Goal: Task Accomplishment & Management: Manage account settings

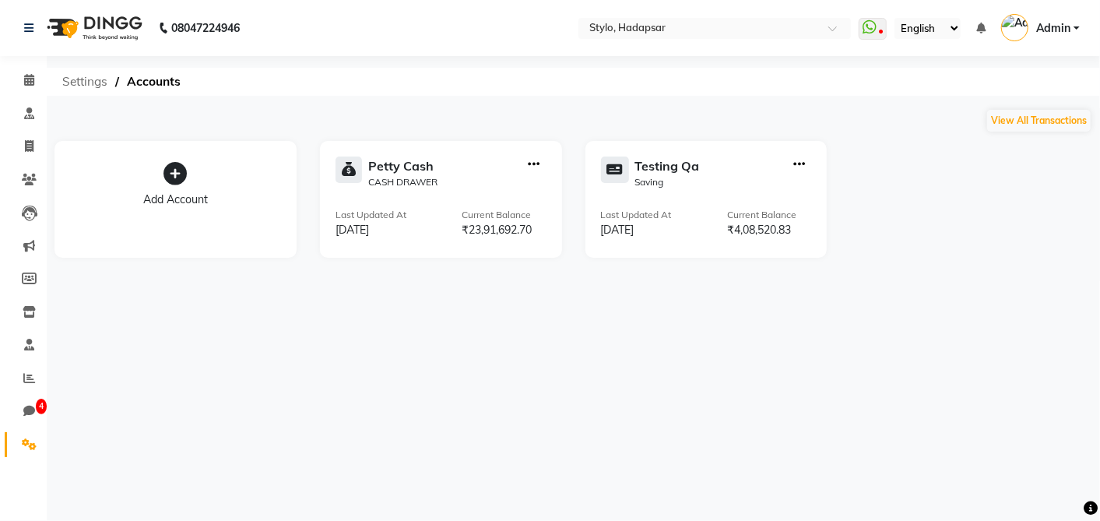
click at [100, 79] on span "Settings" at bounding box center [84, 82] width 61 height 28
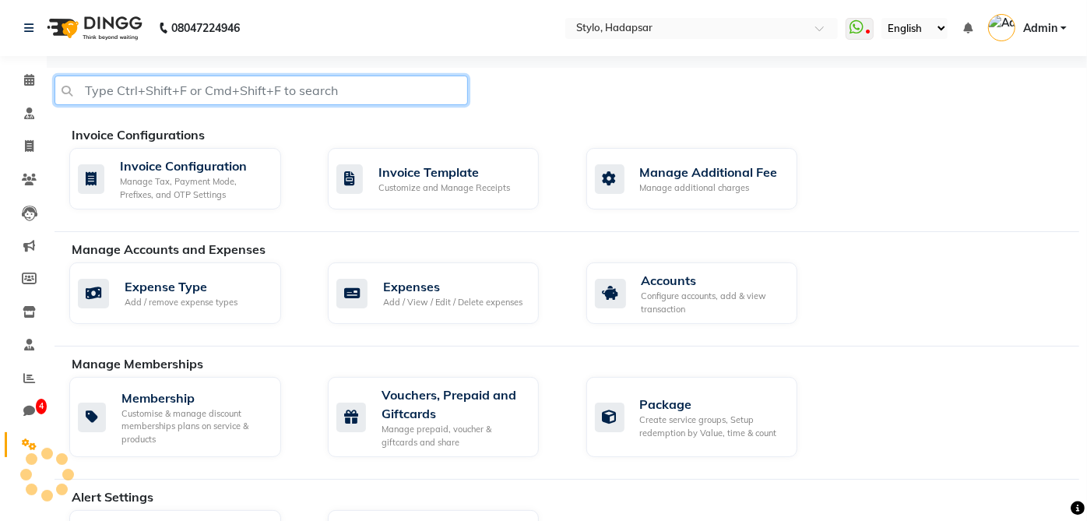
click at [324, 103] on input "text" at bounding box center [260, 90] width 413 height 30
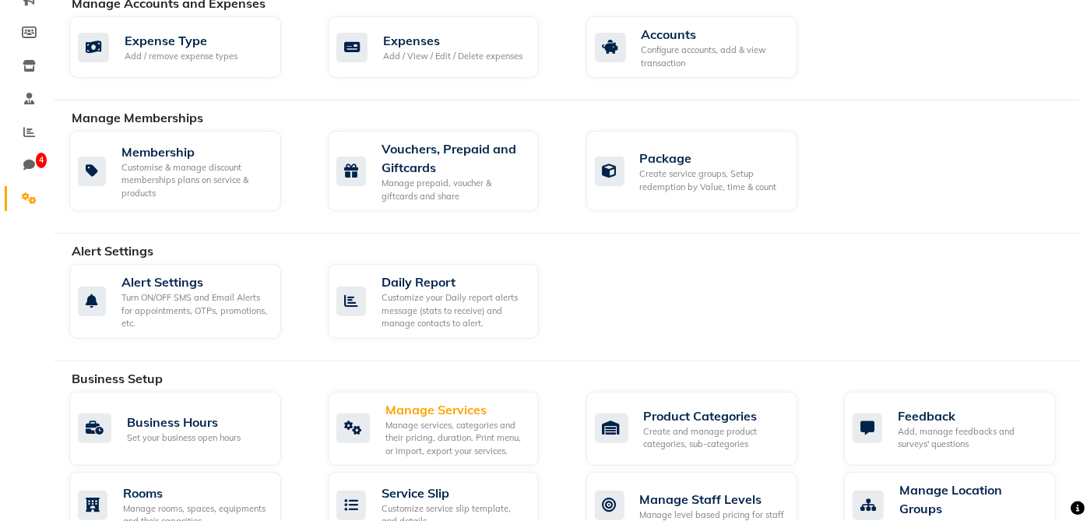
scroll to position [391, 0]
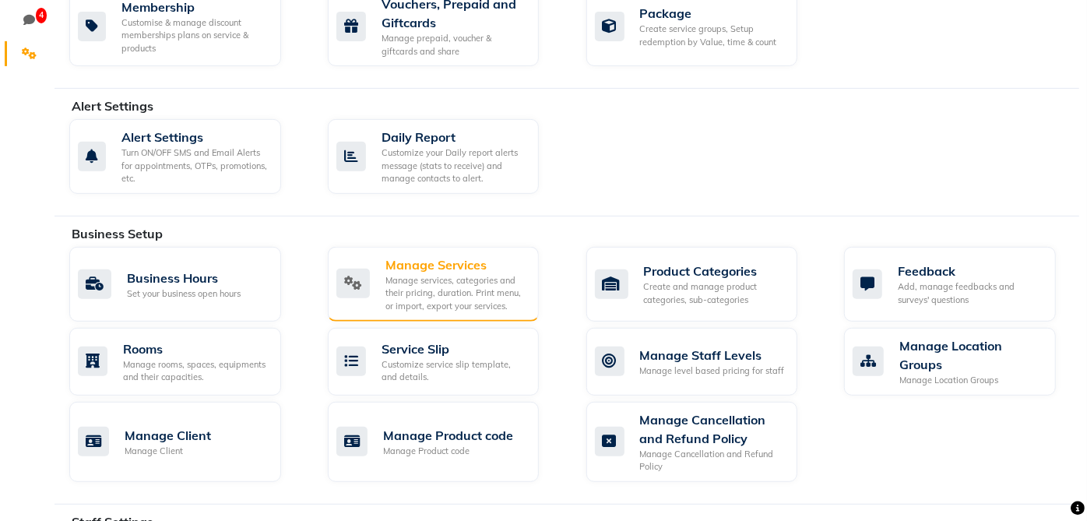
type input "manage ser"
click at [408, 269] on div "Manage Services" at bounding box center [456, 264] width 142 height 19
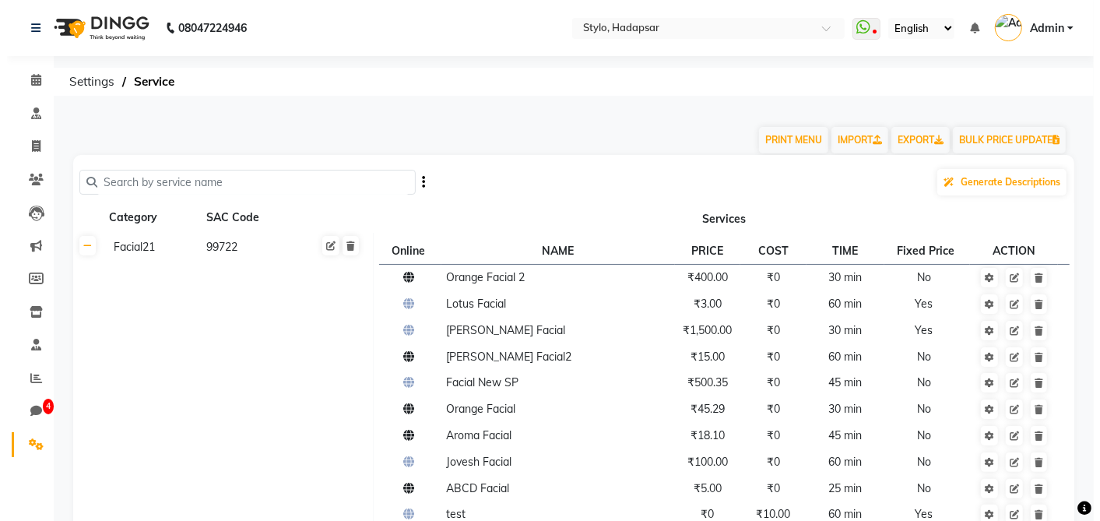
scroll to position [115, 0]
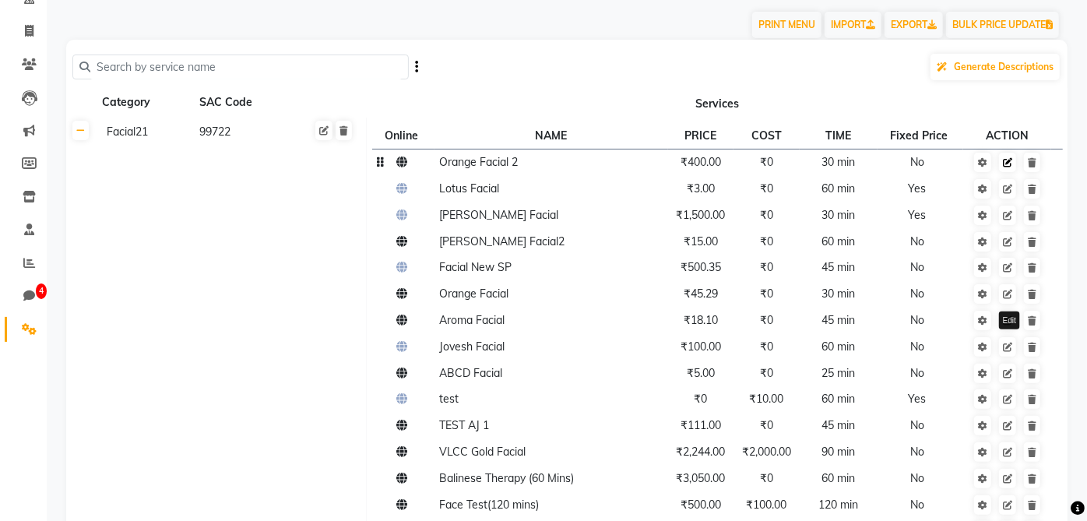
click at [1009, 169] on link at bounding box center [1007, 162] width 17 height 19
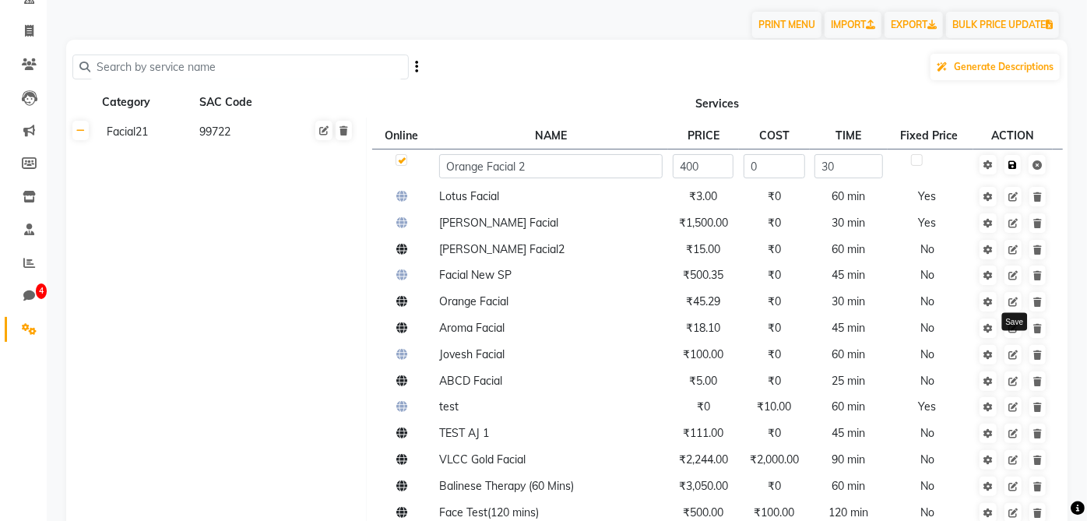
click at [1013, 163] on icon at bounding box center [1012, 164] width 9 height 9
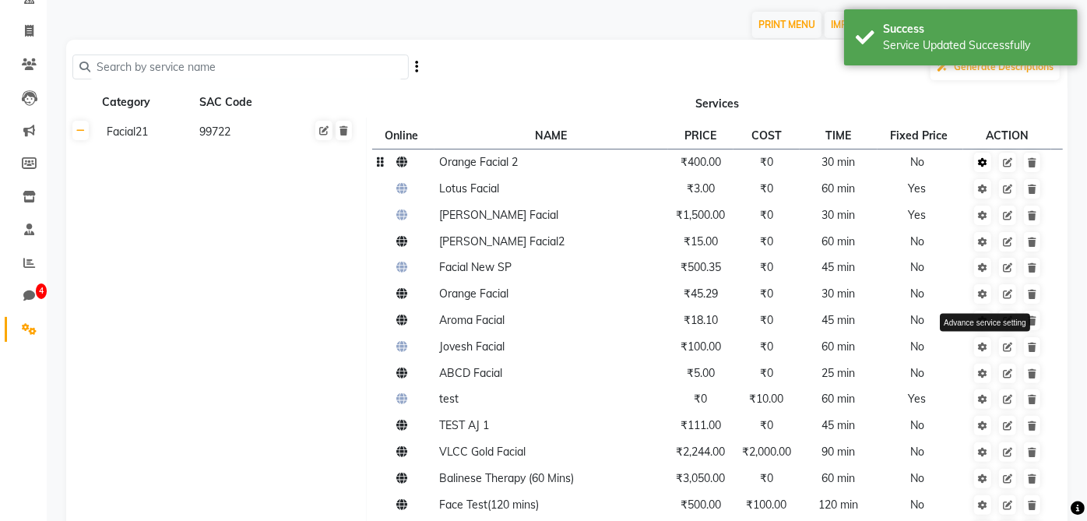
click at [986, 169] on link at bounding box center [982, 162] width 17 height 19
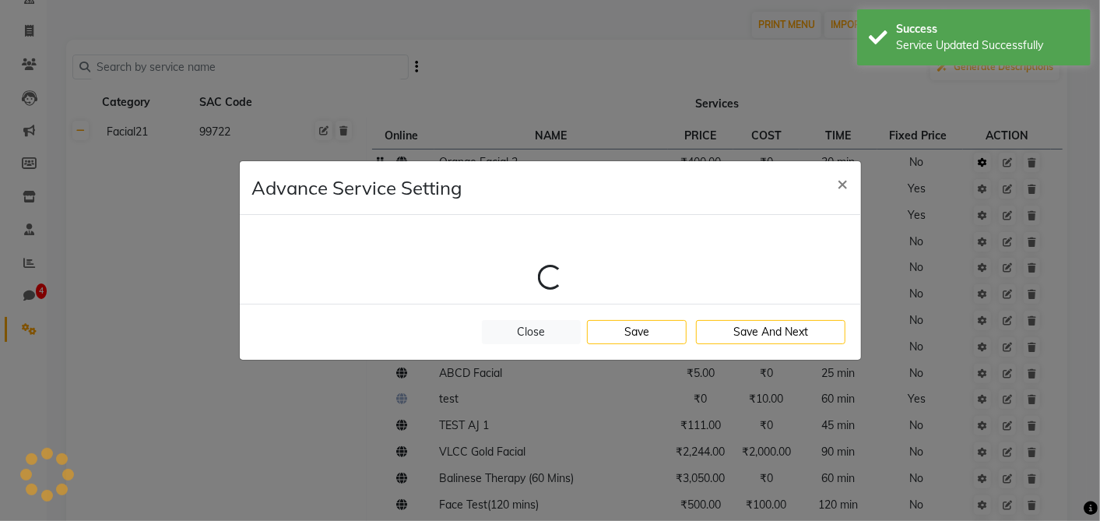
select select "1: 2451"
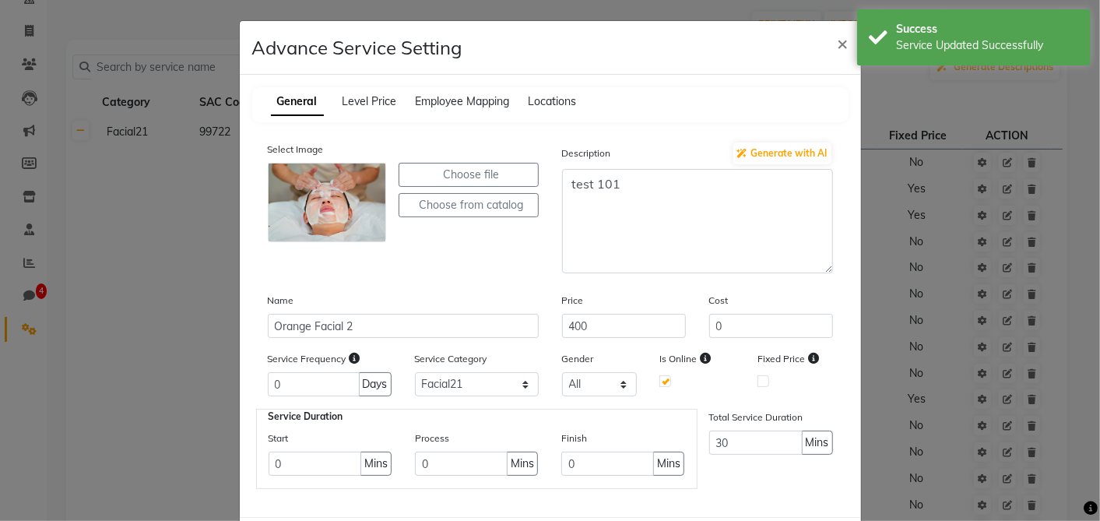
scroll to position [0, 0]
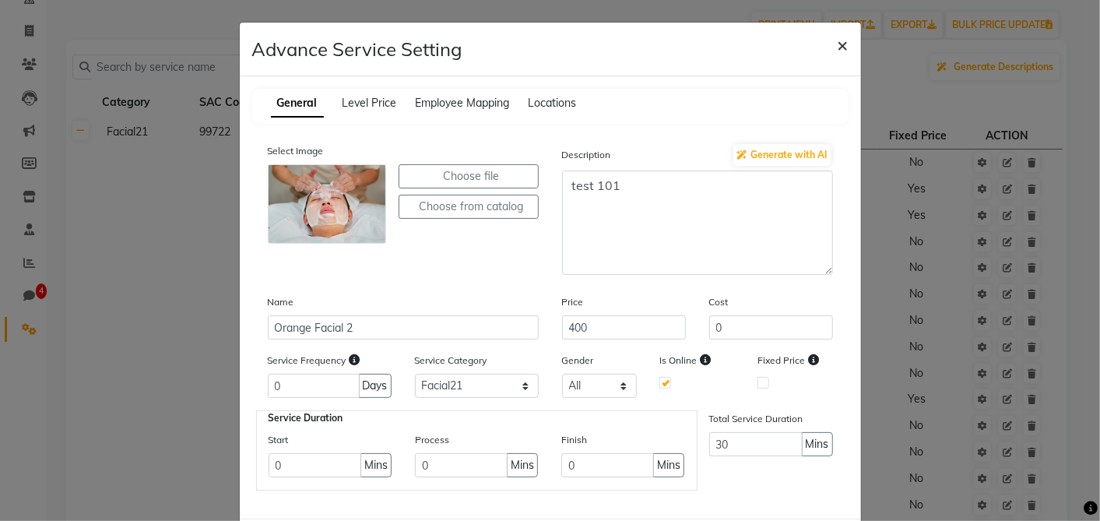
click at [840, 47] on span "×" at bounding box center [842, 44] width 11 height 23
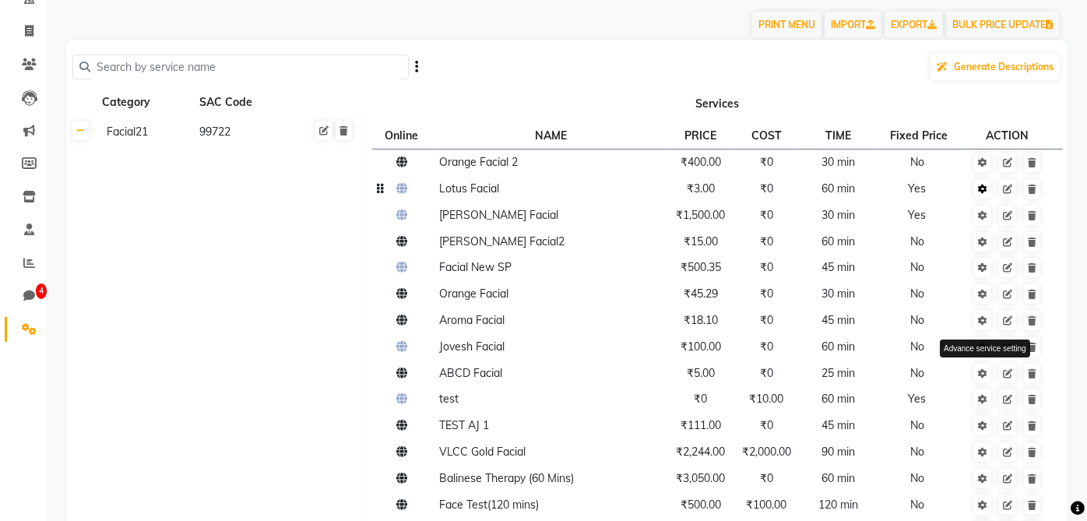
click at [982, 193] on icon at bounding box center [982, 188] width 9 height 9
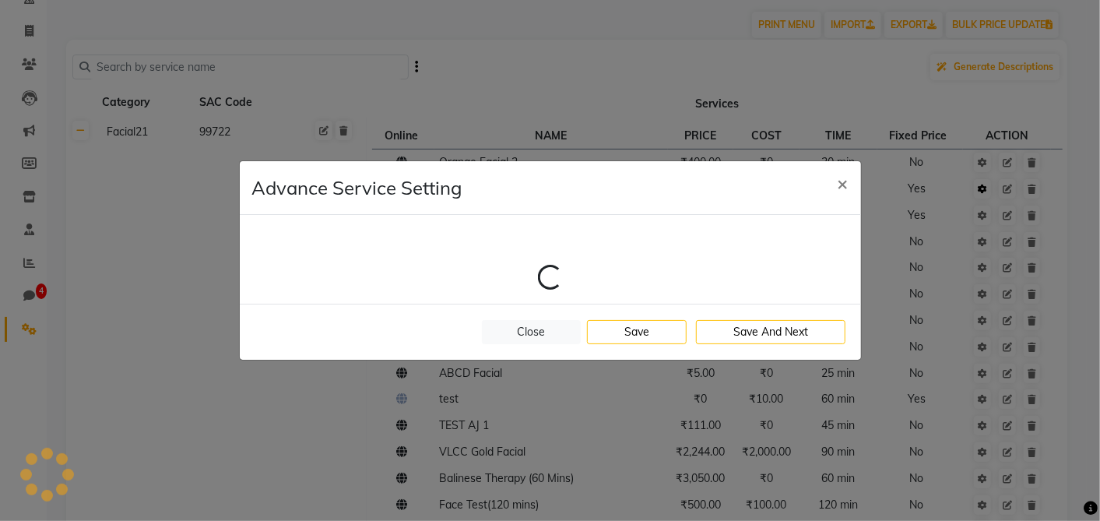
select select "1: 2451"
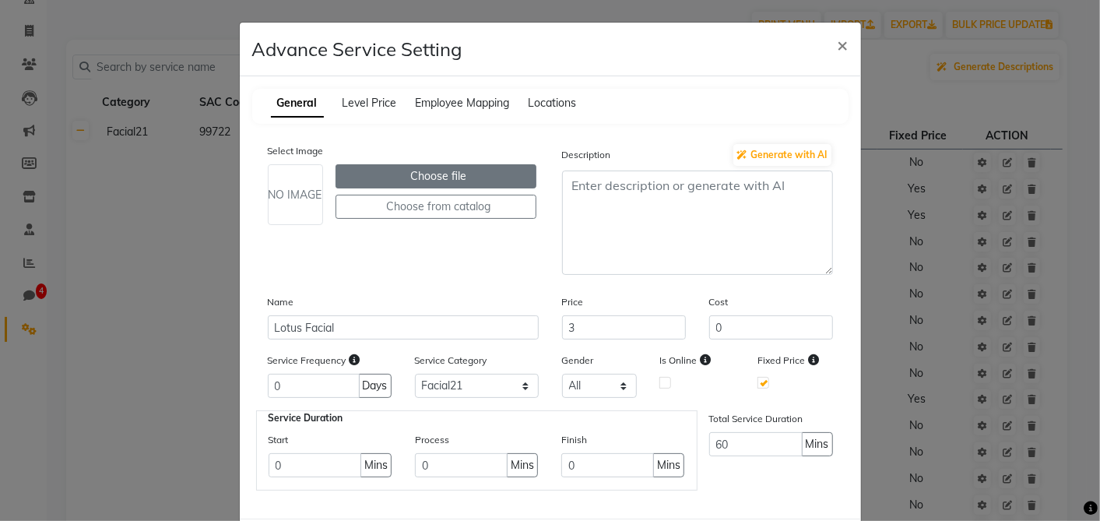
click at [381, 177] on label "Choose file" at bounding box center [435, 176] width 201 height 24
click at [0, 0] on input "Choose file" at bounding box center [0, 0] width 0 height 0
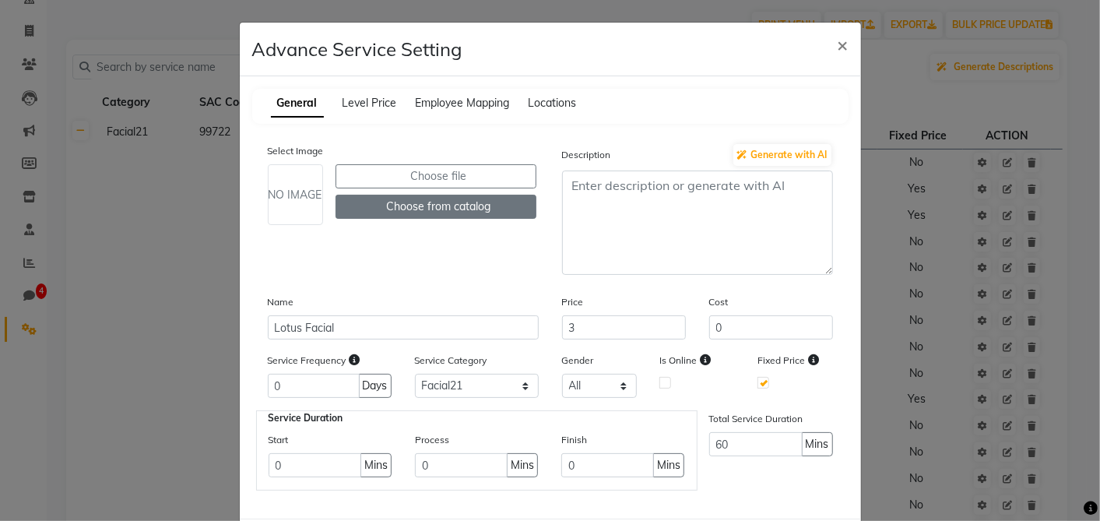
click at [475, 205] on button "Choose from catalog" at bounding box center [435, 207] width 201 height 24
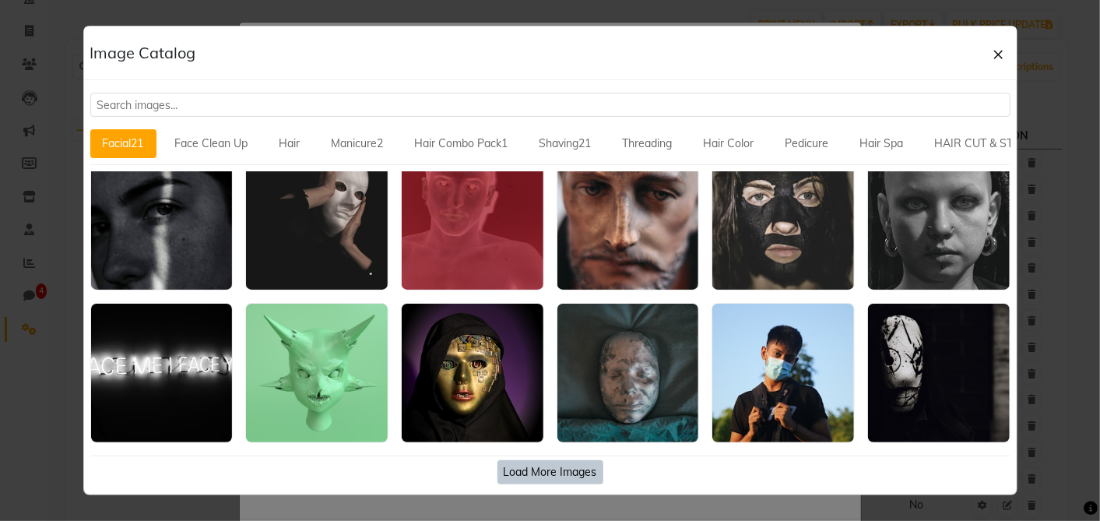
scroll to position [503, 0]
click at [225, 142] on button "Face Clean Up" at bounding box center [212, 143] width 98 height 29
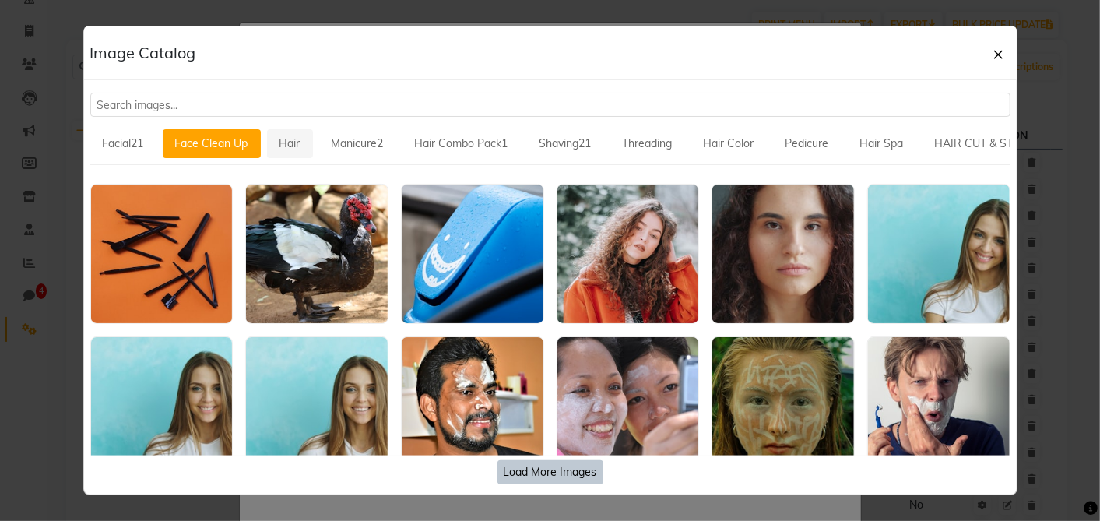
click at [291, 138] on button "Hair" at bounding box center [290, 143] width 46 height 29
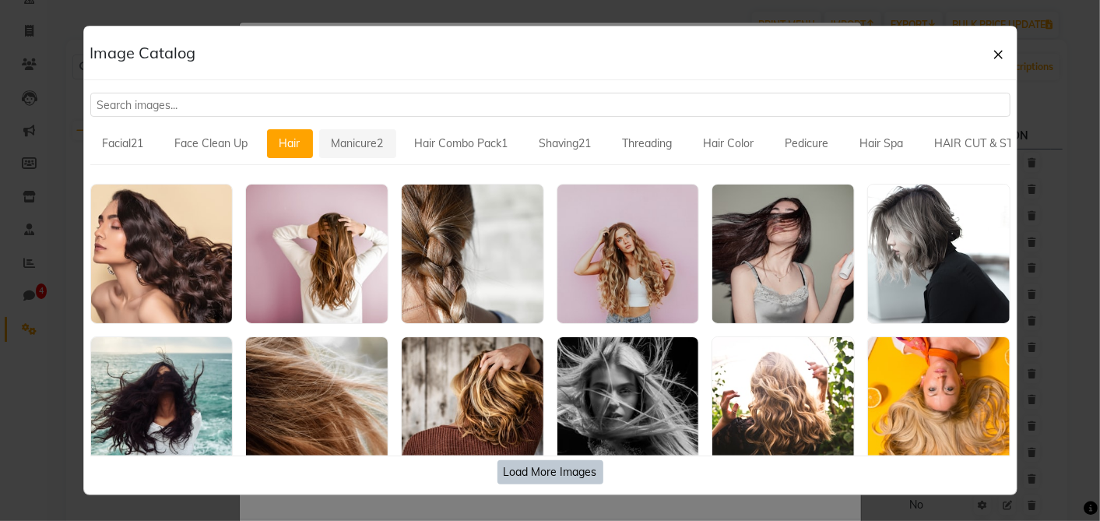
click at [369, 143] on button "Manicure2" at bounding box center [357, 143] width 77 height 29
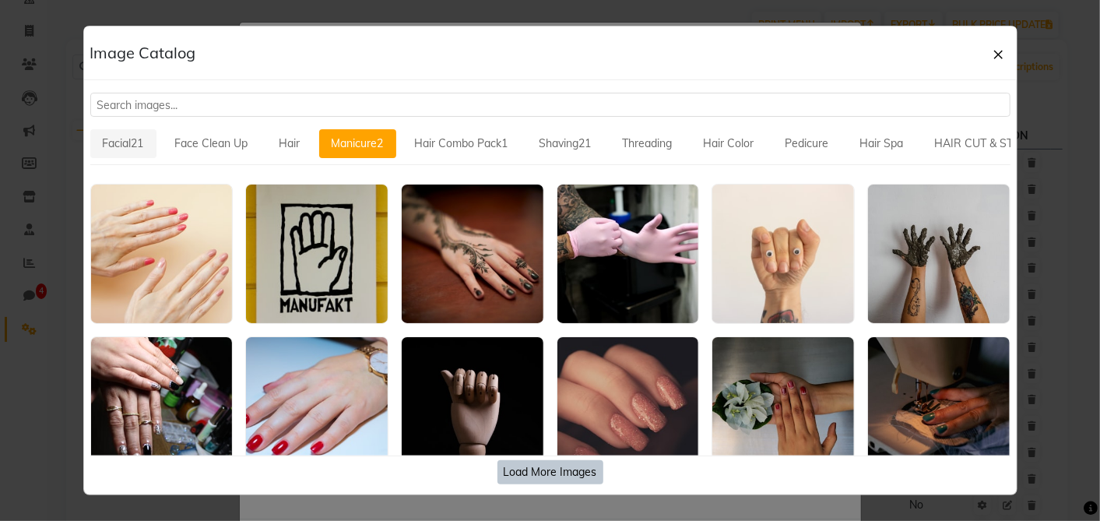
click at [122, 144] on button "Facial21" at bounding box center [123, 143] width 66 height 29
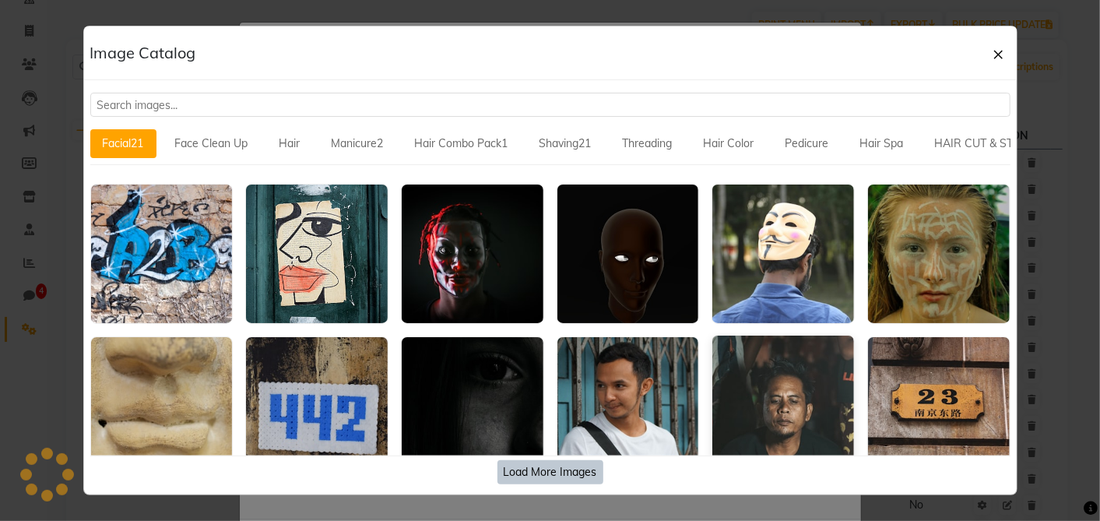
click at [816, 373] on img at bounding box center [783, 404] width 142 height 139
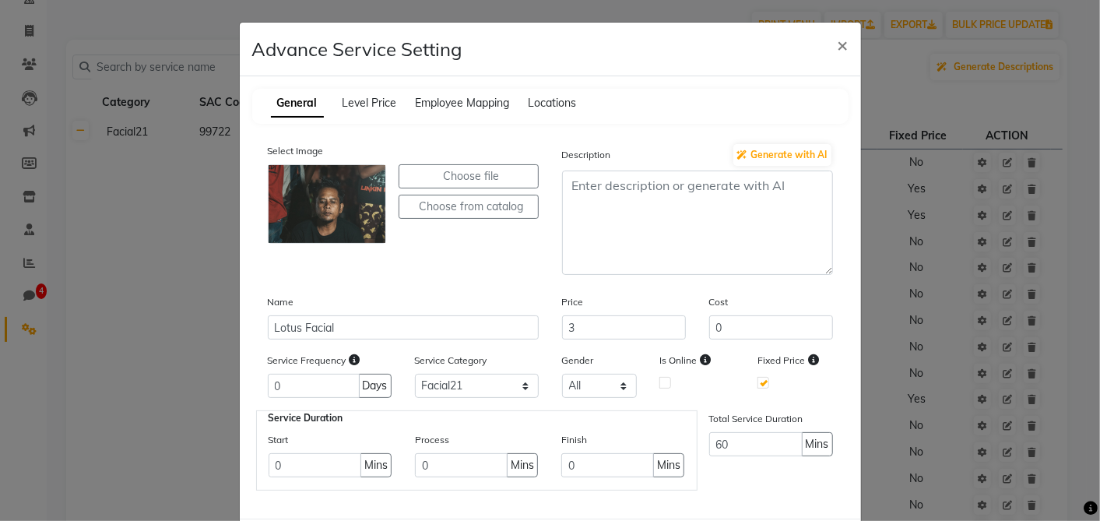
scroll to position [75, 0]
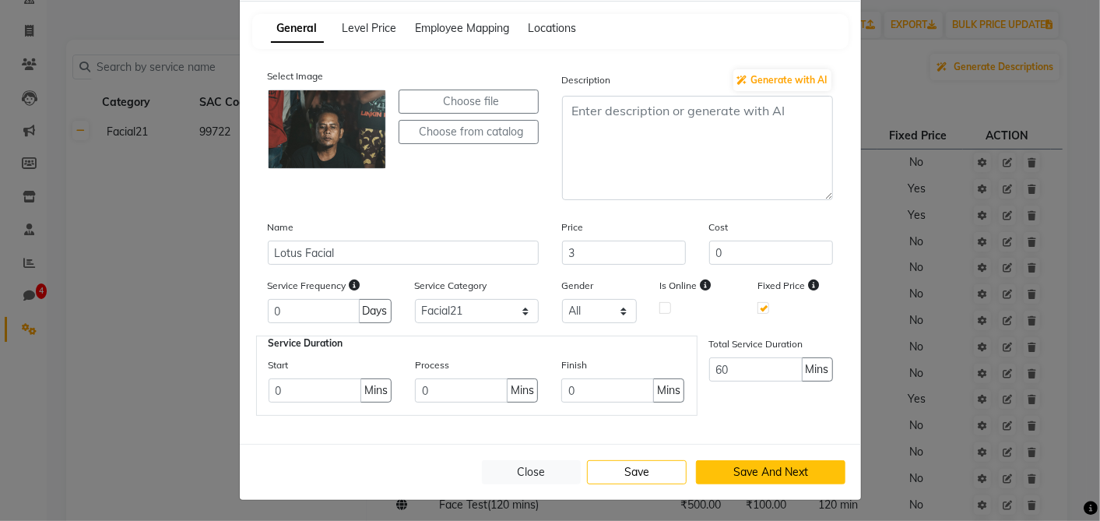
click at [716, 466] on button "Save And Next" at bounding box center [770, 472] width 149 height 24
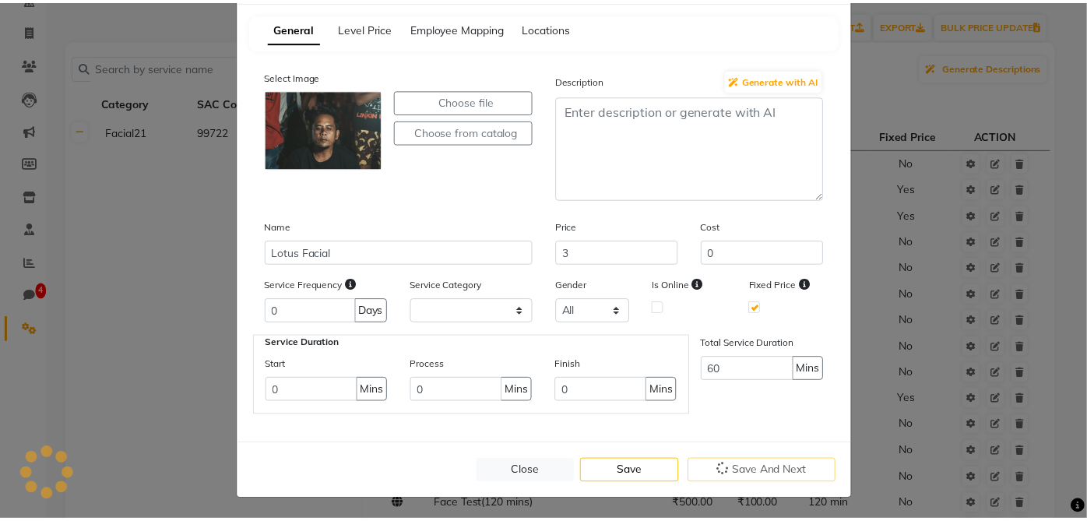
scroll to position [0, 0]
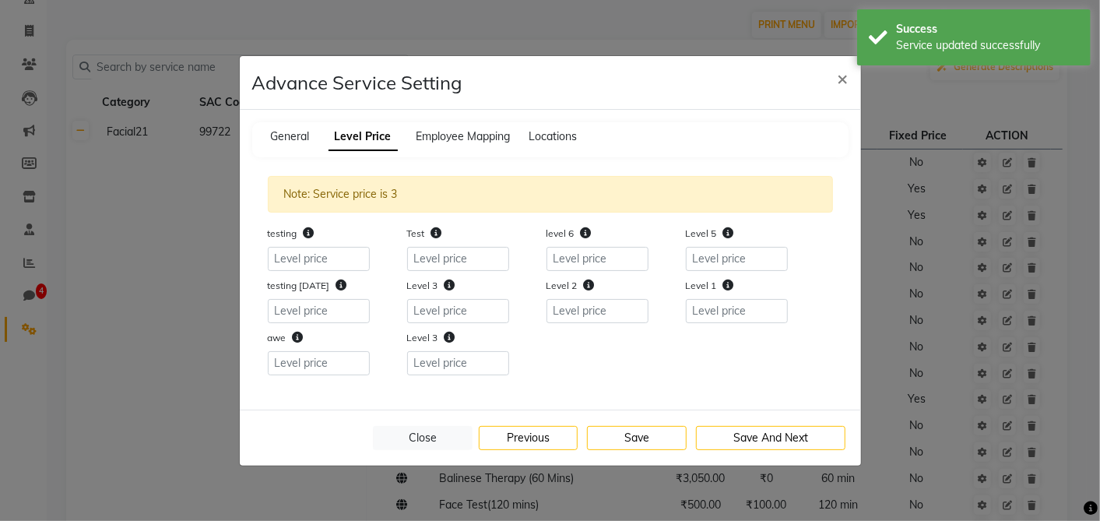
click at [716, 450] on button "Save And Next" at bounding box center [770, 438] width 149 height 24
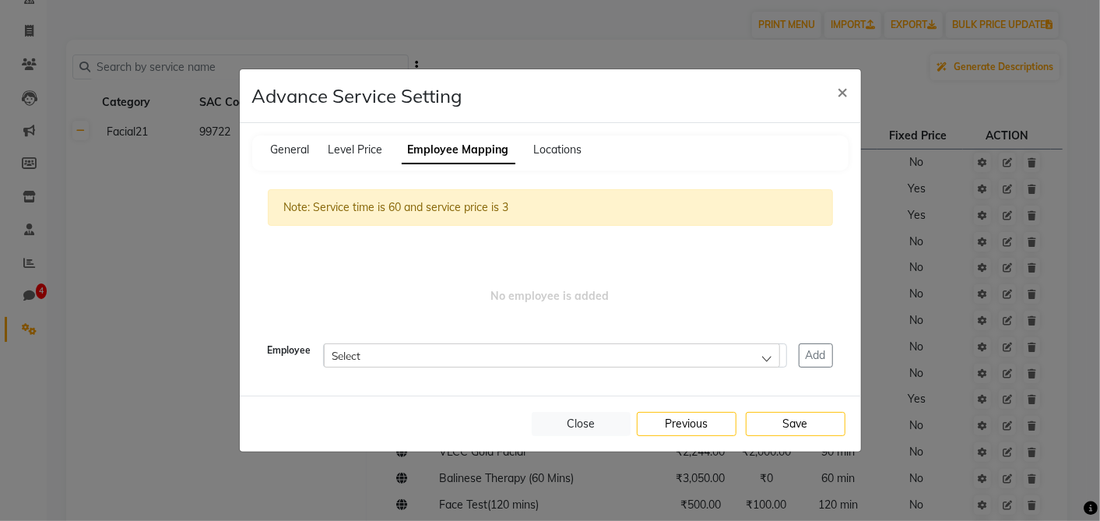
click at [744, 346] on div "Select" at bounding box center [552, 354] width 456 height 23
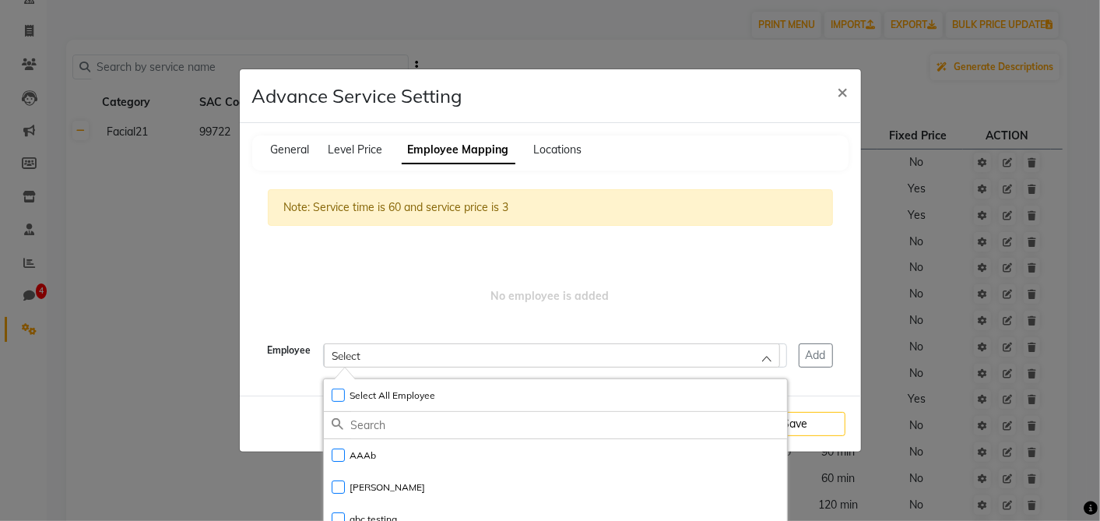
click at [790, 255] on div "Note: Service time is 60 and service price is 3 No employee is added Employee S…" at bounding box center [550, 278] width 596 height 209
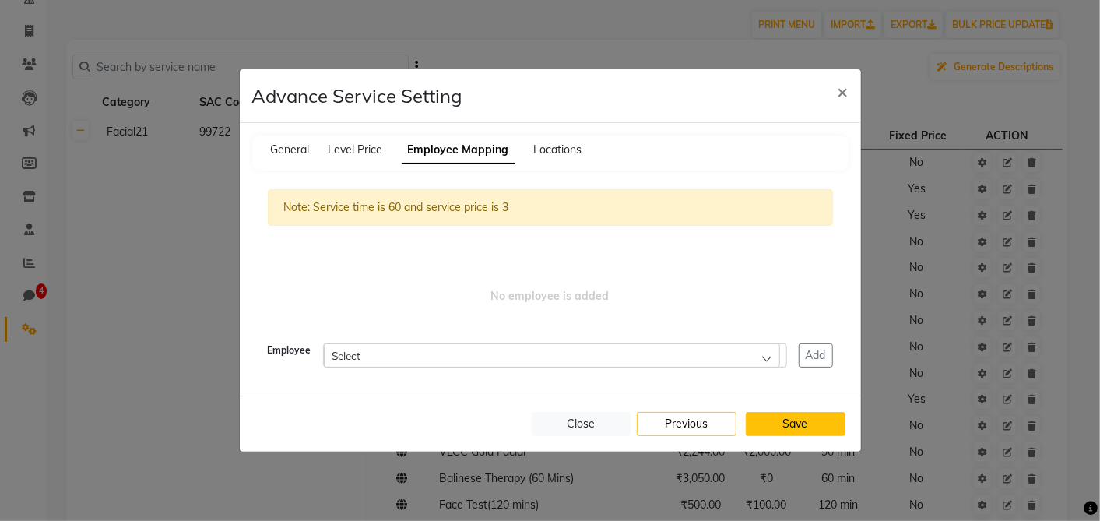
click at [795, 415] on button "Save" at bounding box center [796, 424] width 100 height 24
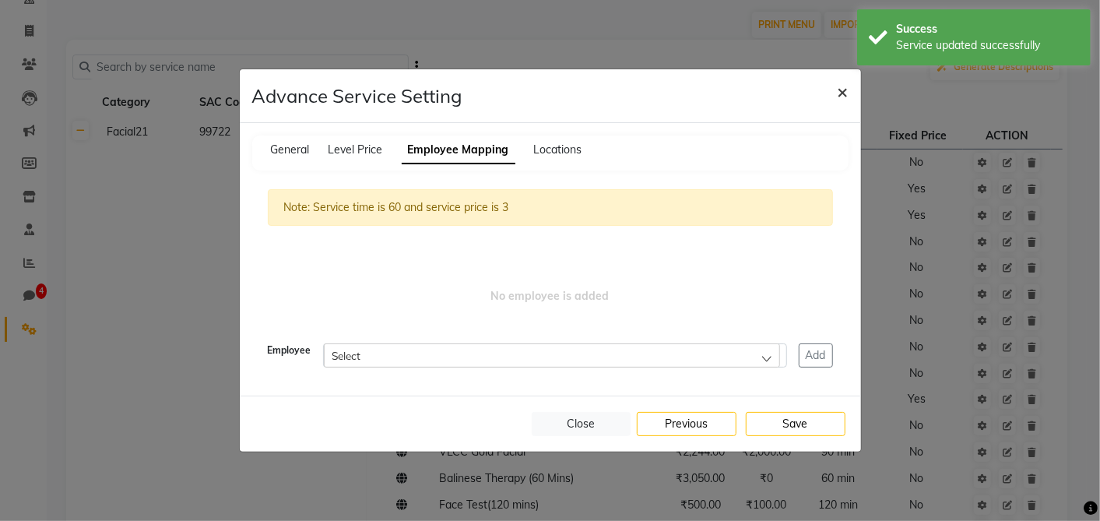
click at [844, 90] on span "×" at bounding box center [842, 90] width 11 height 23
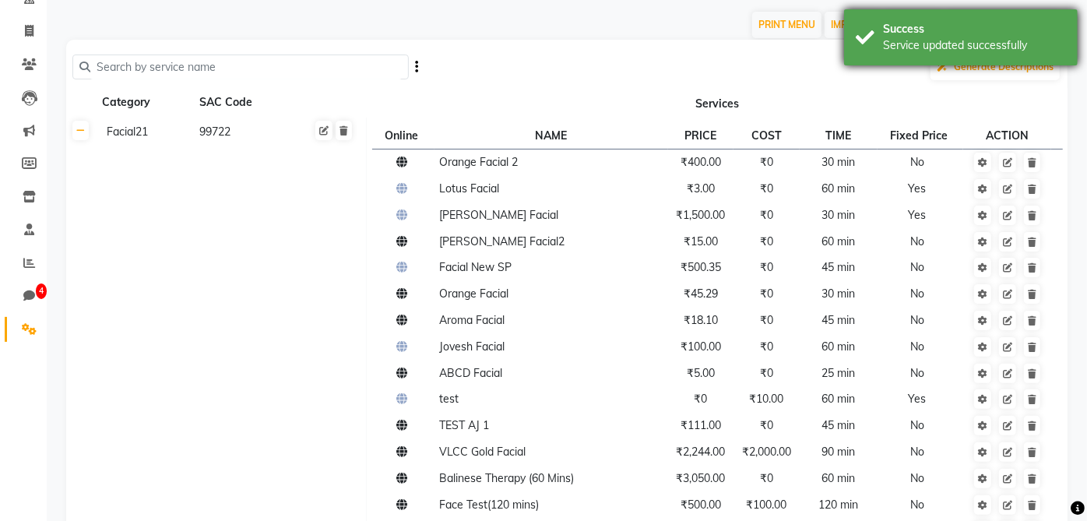
click at [911, 26] on div "Success" at bounding box center [974, 29] width 183 height 16
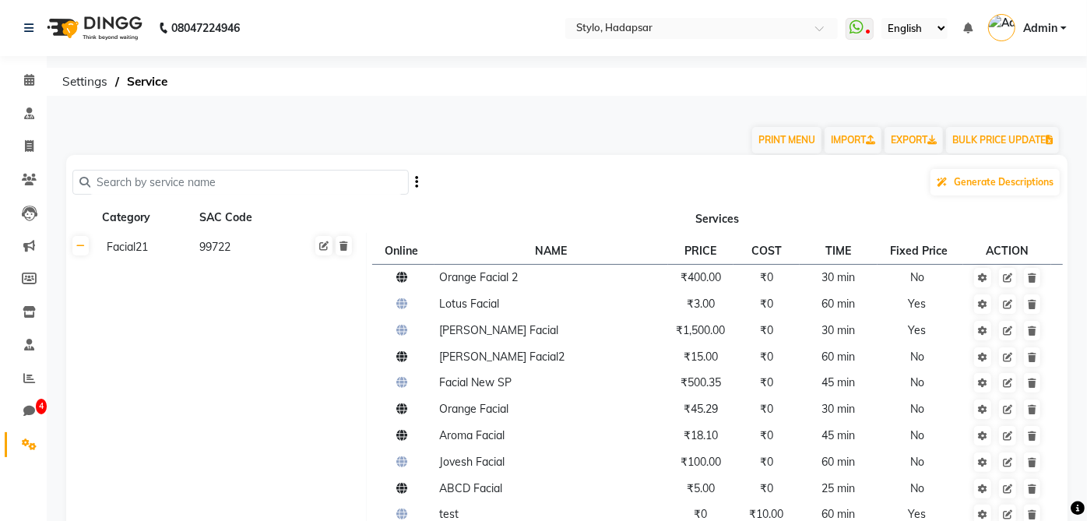
click at [301, 191] on input "text" at bounding box center [245, 182] width 311 height 24
click at [374, 124] on div "PRINT MENU IMPORT EXPORT BULK PRICE UPDATE" at bounding box center [557, 131] width 1006 height 47
click at [983, 279] on icon at bounding box center [982, 277] width 9 height 9
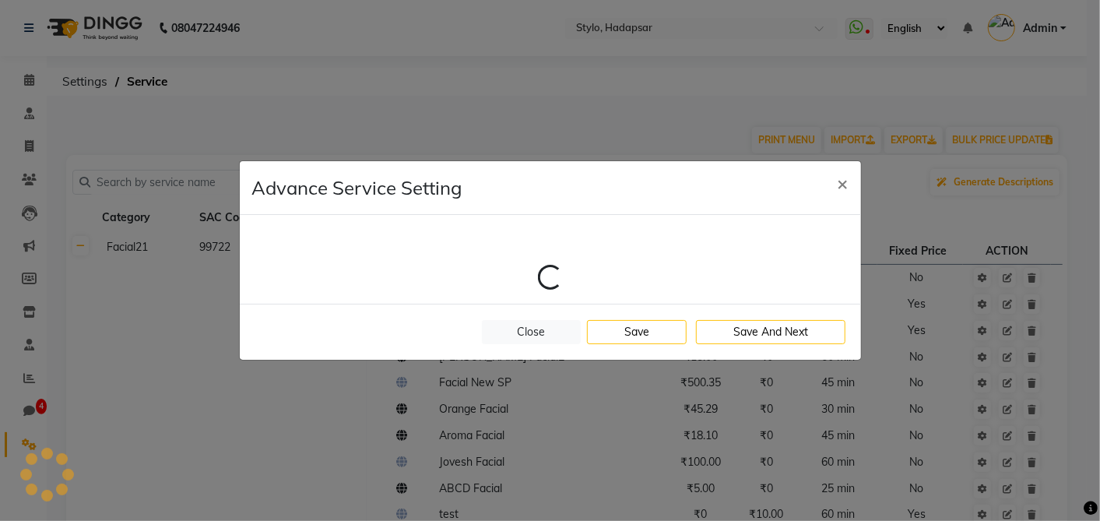
select select "1: 2451"
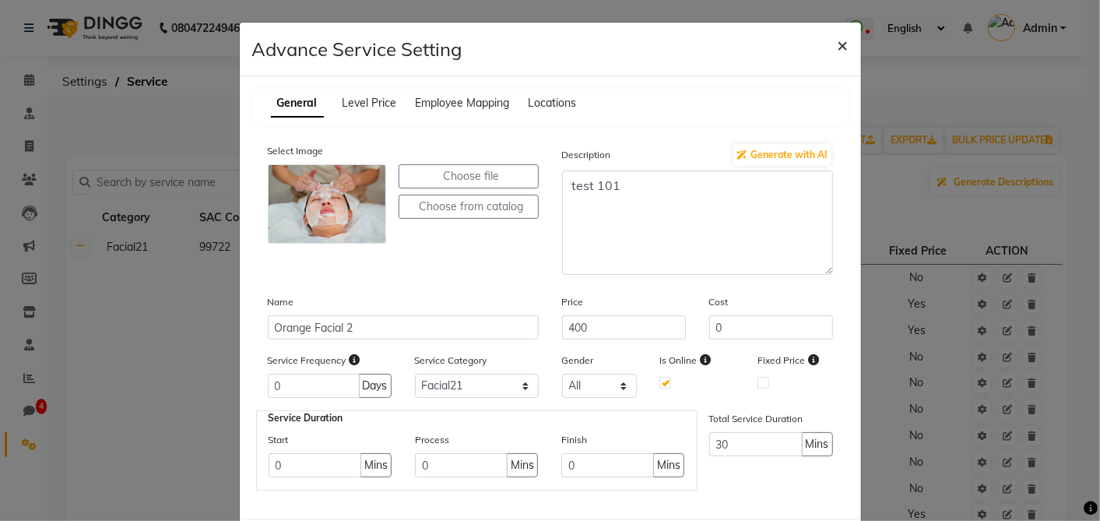
click at [842, 44] on button "×" at bounding box center [843, 45] width 36 height 44
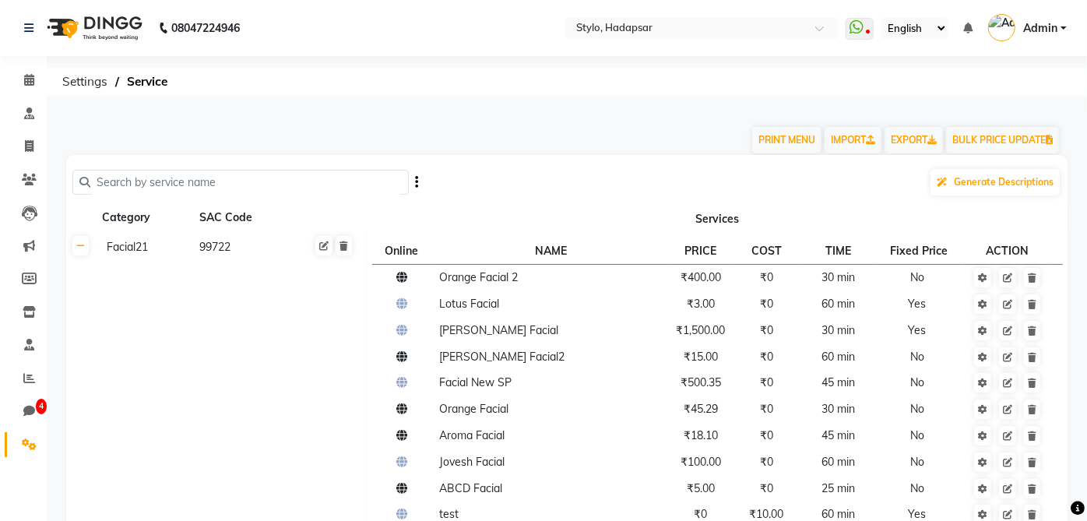
click at [305, 182] on input "text" at bounding box center [245, 182] width 311 height 24
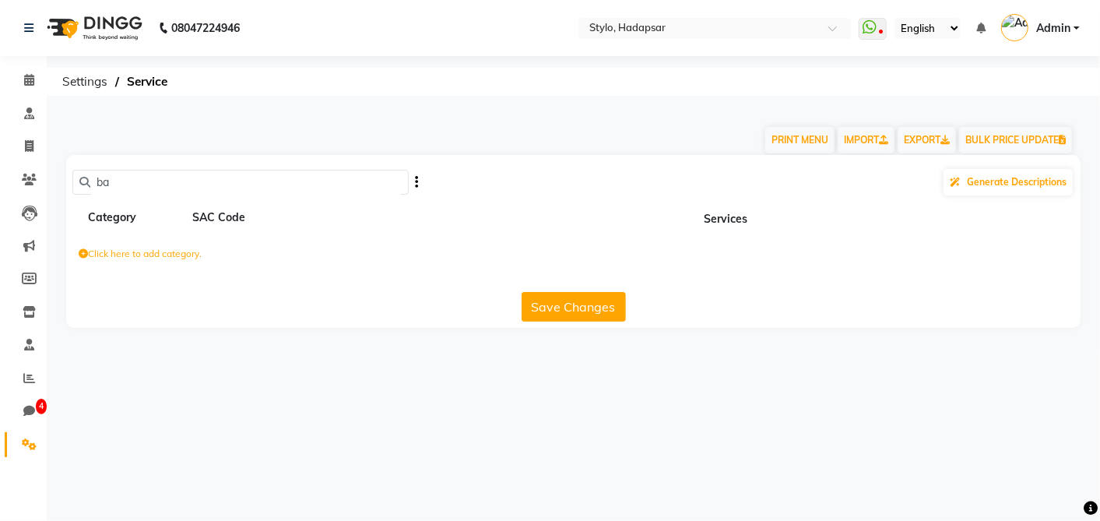
type input "b"
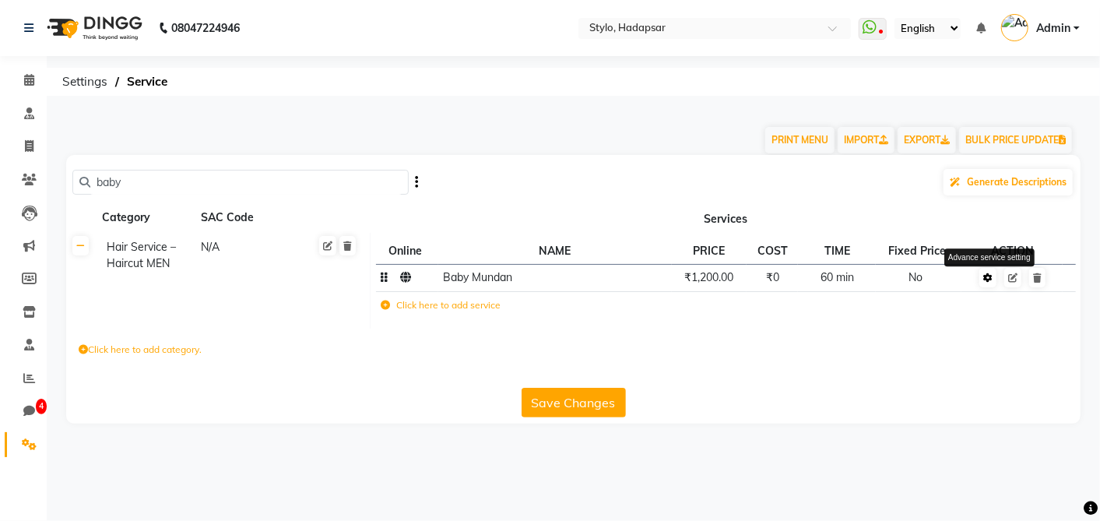
type input "baby"
click at [989, 284] on link at bounding box center [987, 277] width 17 height 19
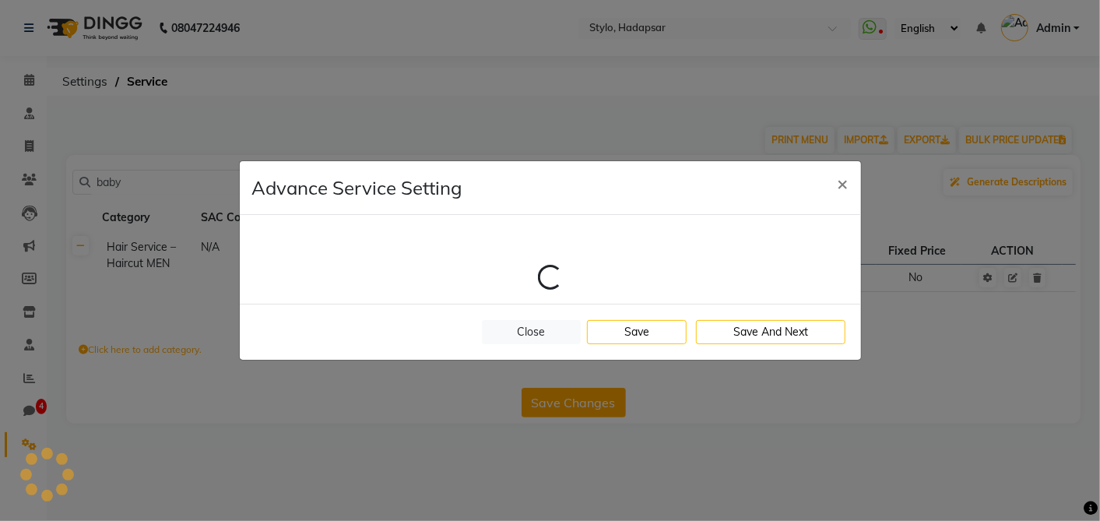
select select "15: 1836"
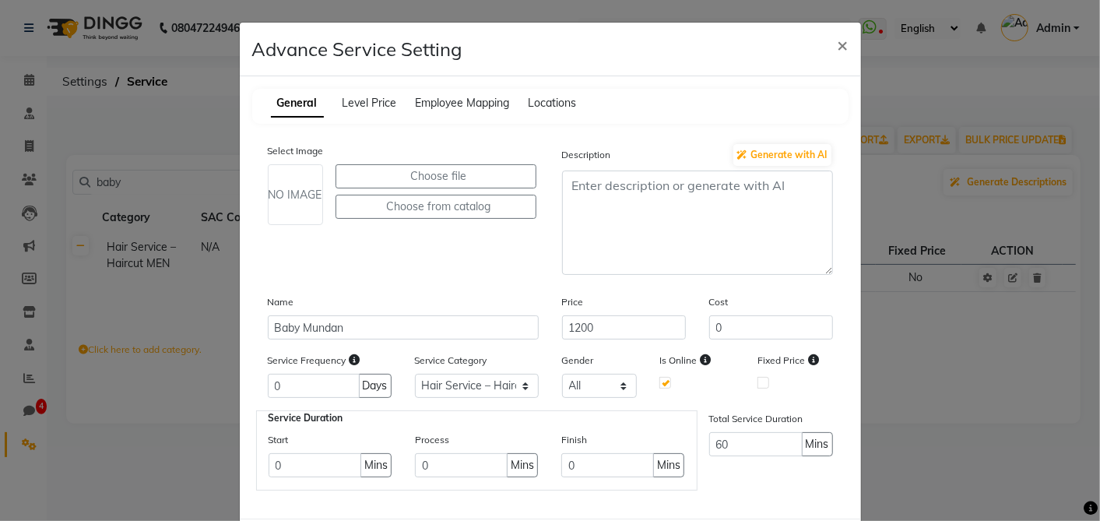
click at [427, 218] on div "NO IMAGE Choose file Choose from catalog" at bounding box center [403, 194] width 271 height 61
click at [434, 212] on button "Choose from catalog" at bounding box center [435, 207] width 201 height 24
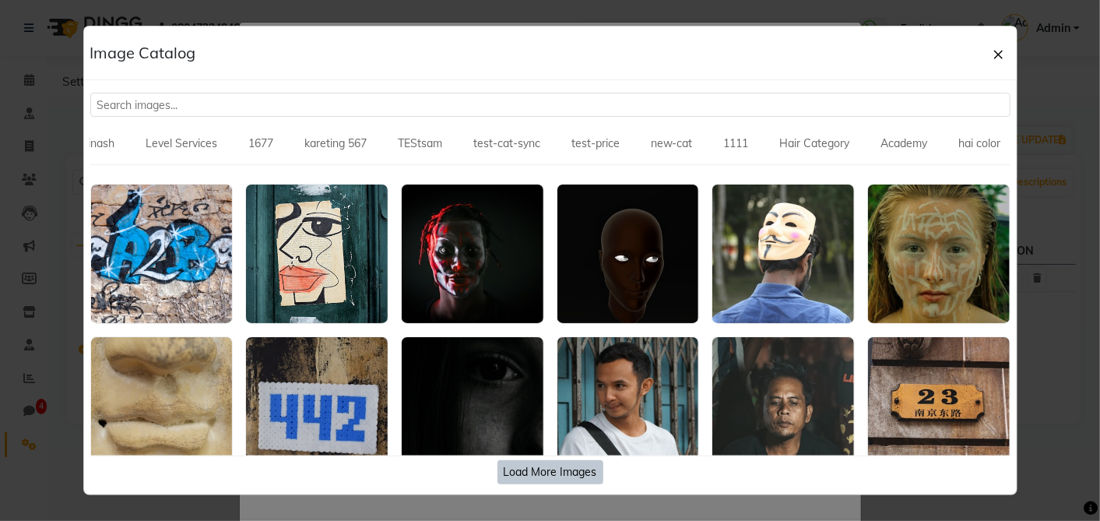
scroll to position [0, 2767]
click at [661, 107] on input "text" at bounding box center [550, 105] width 920 height 24
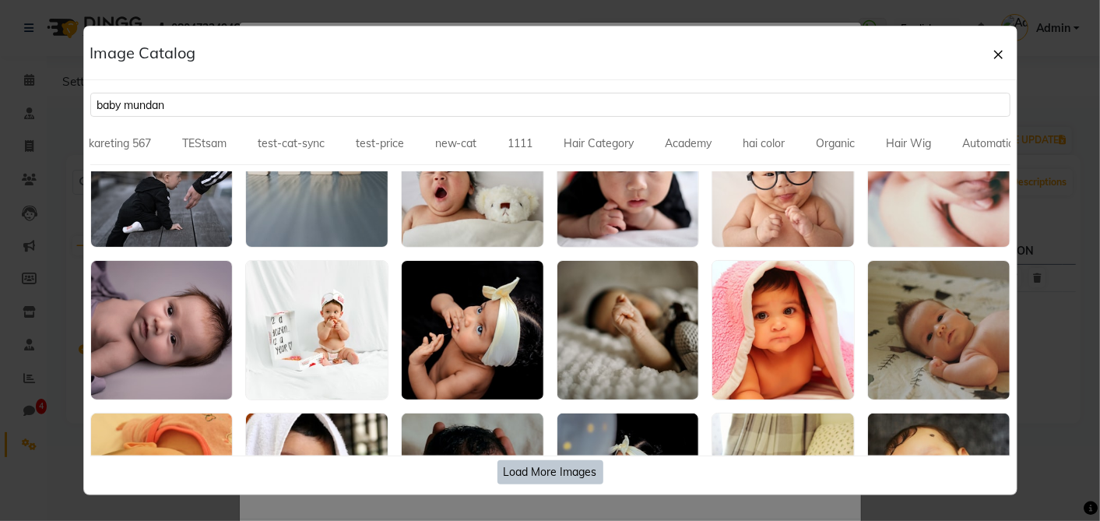
scroll to position [273, 0]
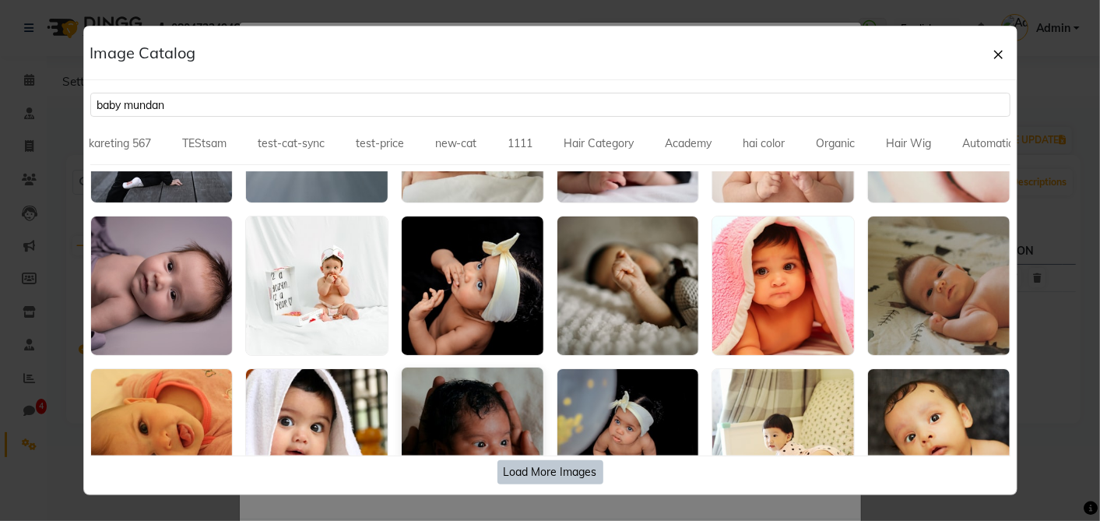
type input "baby mundan"
click at [473, 418] on img at bounding box center [473, 436] width 142 height 139
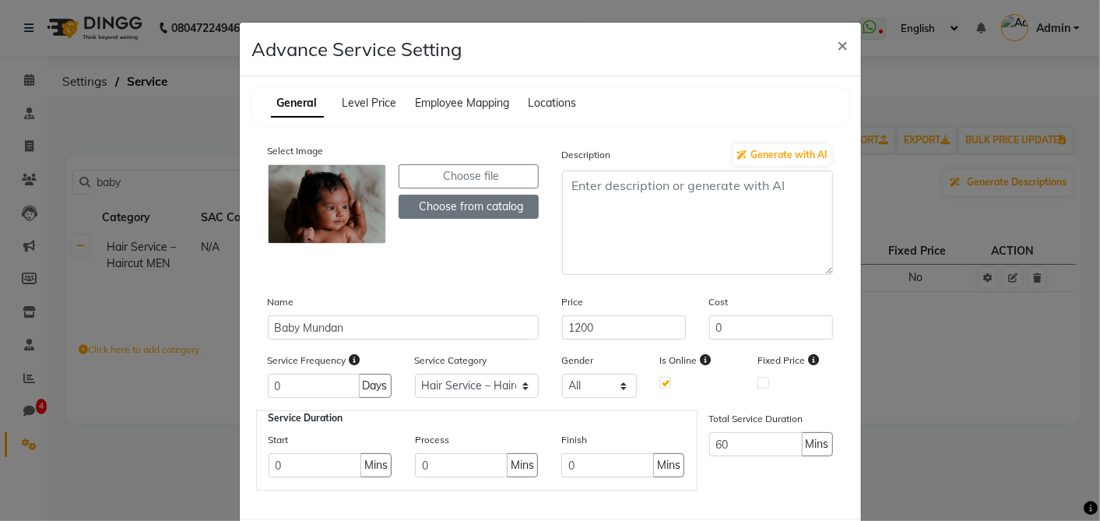
click at [489, 201] on button "Choose from catalog" at bounding box center [469, 207] width 140 height 24
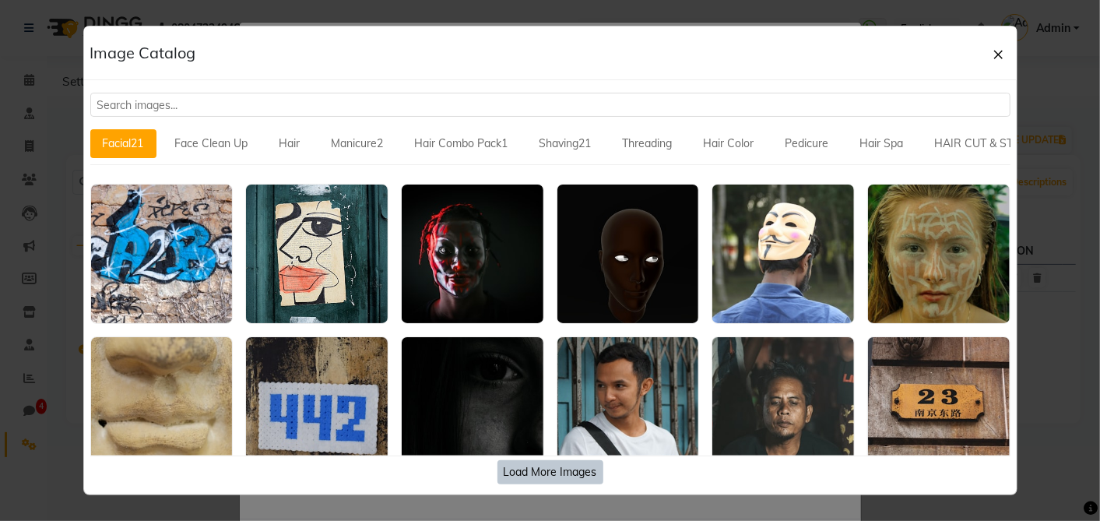
click at [473, 104] on input "text" at bounding box center [550, 105] width 920 height 24
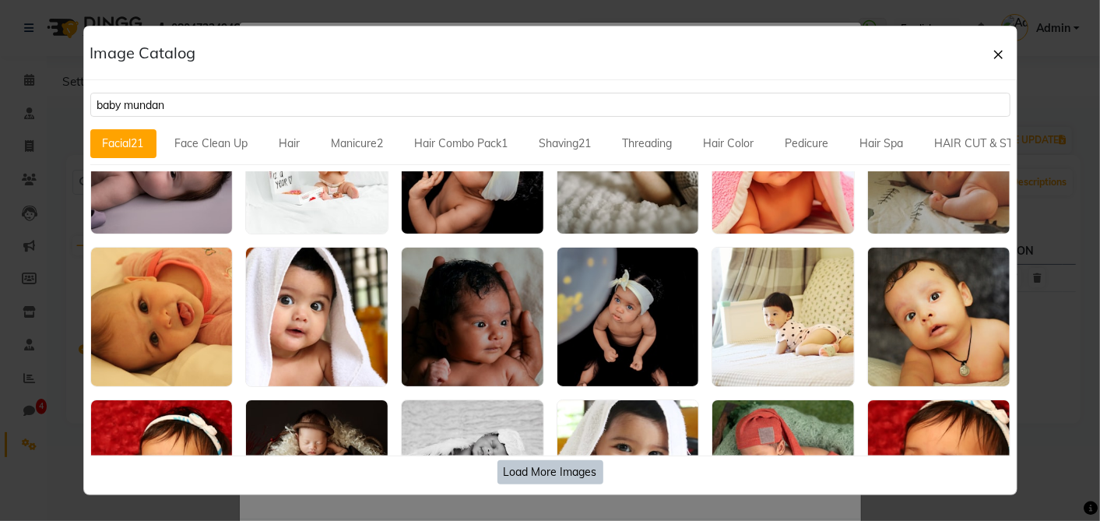
scroll to position [503, 0]
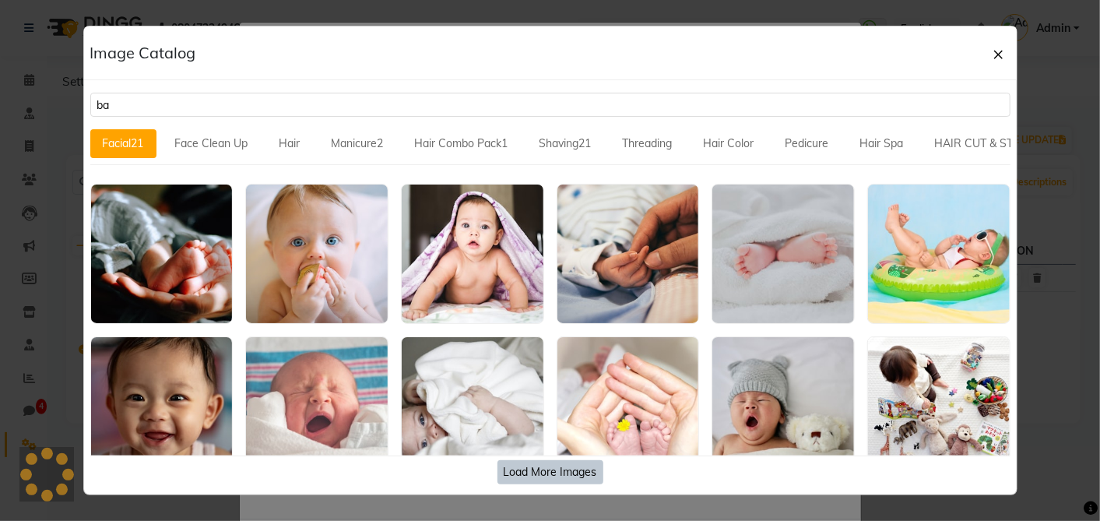
type input "b"
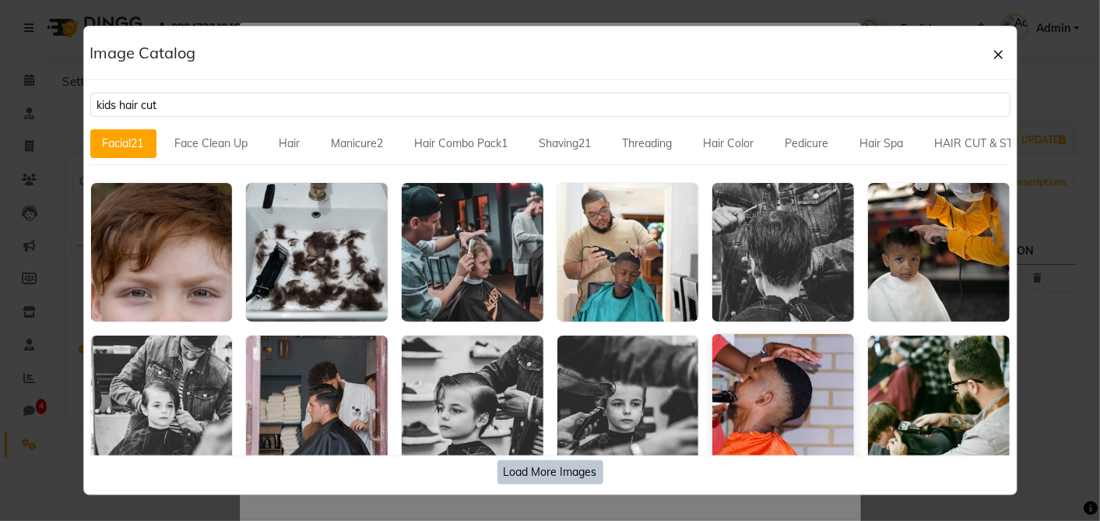
scroll to position [0, 0]
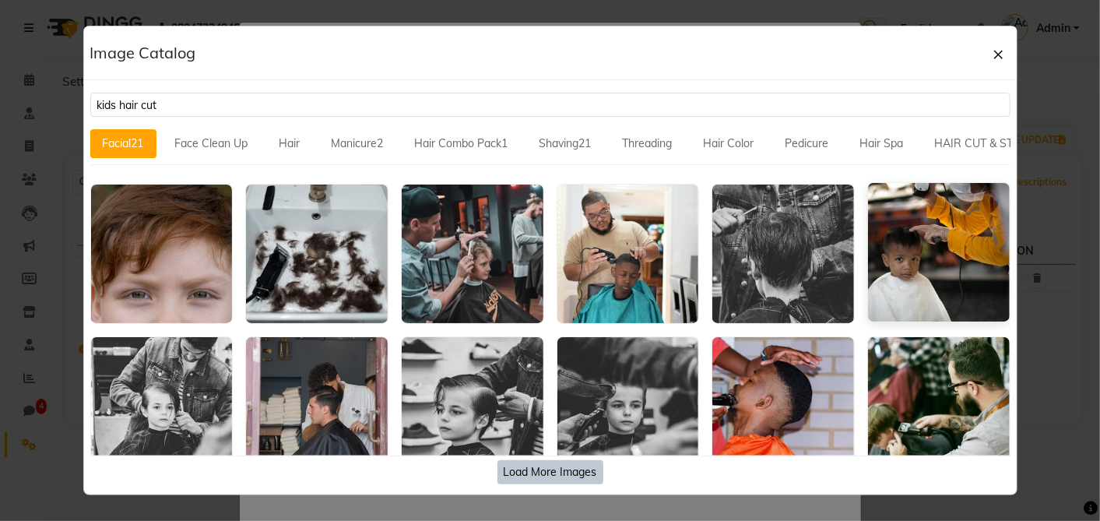
type input "kids hair cut"
click at [903, 293] on img at bounding box center [939, 252] width 142 height 139
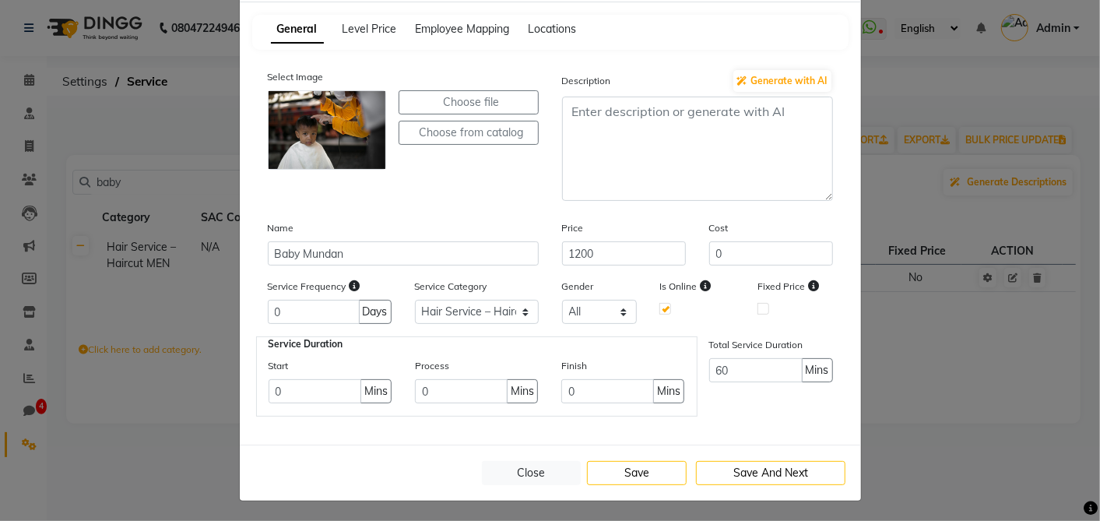
scroll to position [75, 0]
click at [657, 467] on button "Save" at bounding box center [637, 472] width 100 height 24
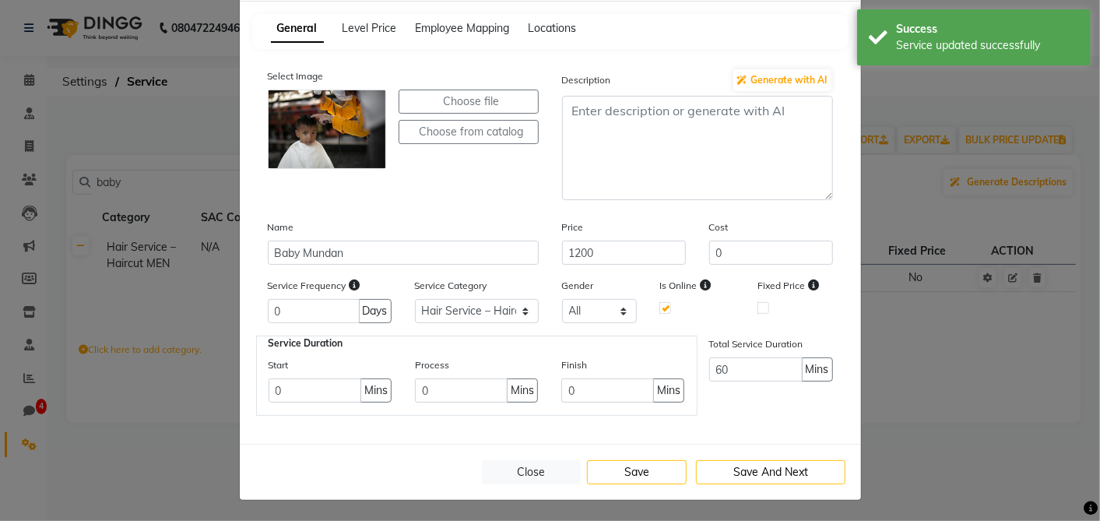
scroll to position [0, 0]
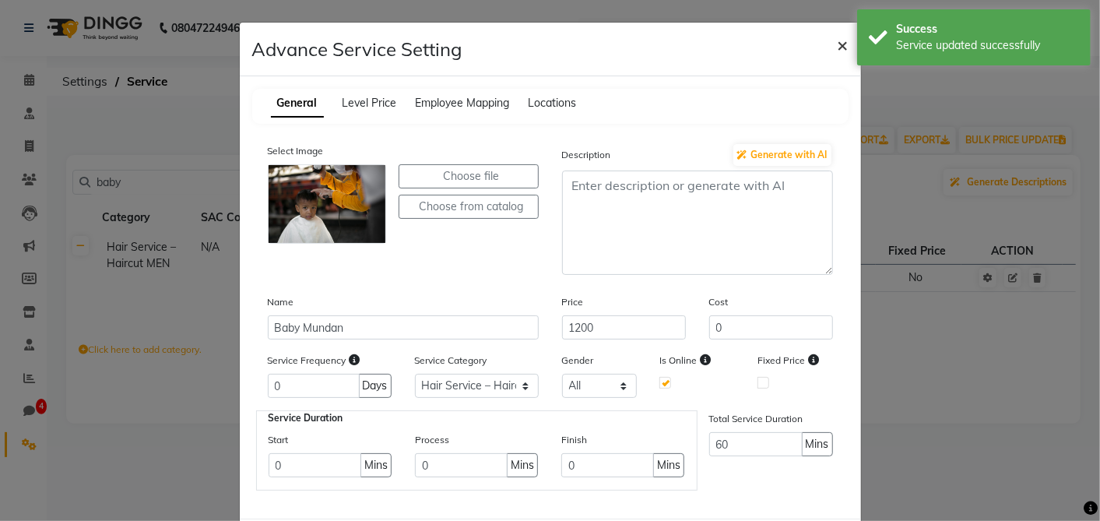
click at [837, 39] on span "×" at bounding box center [842, 44] width 11 height 23
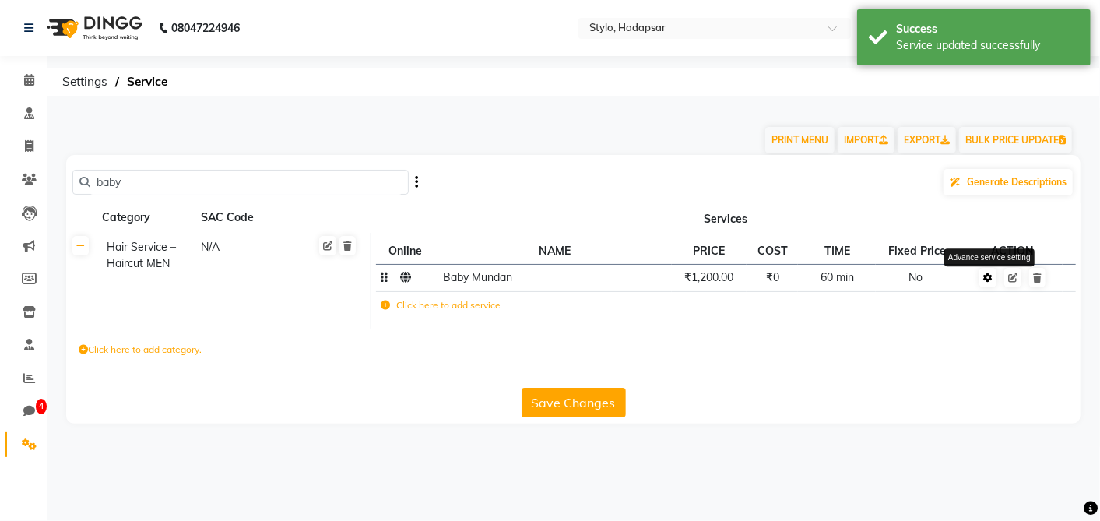
click at [991, 280] on icon at bounding box center [987, 277] width 9 height 9
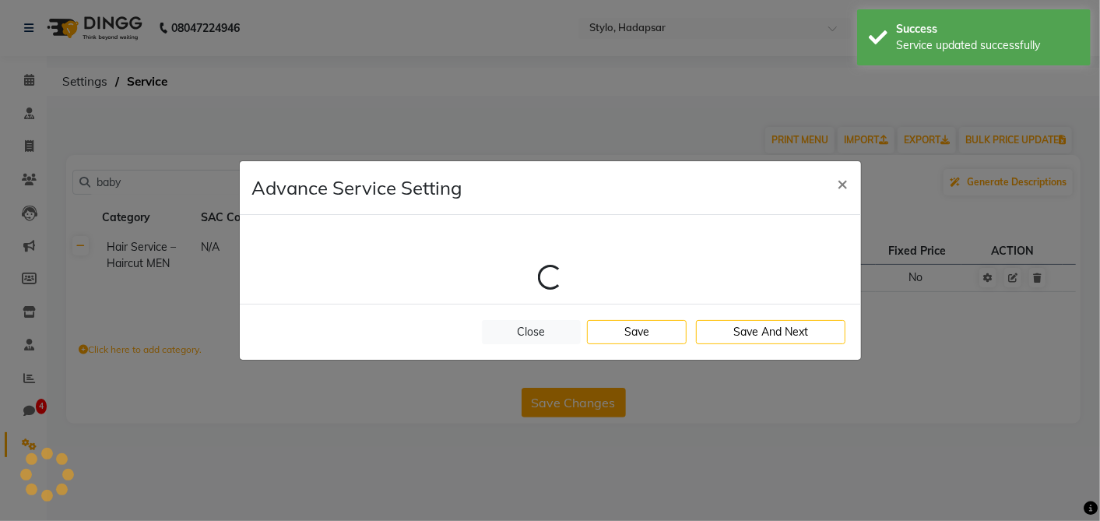
select select "15: 1836"
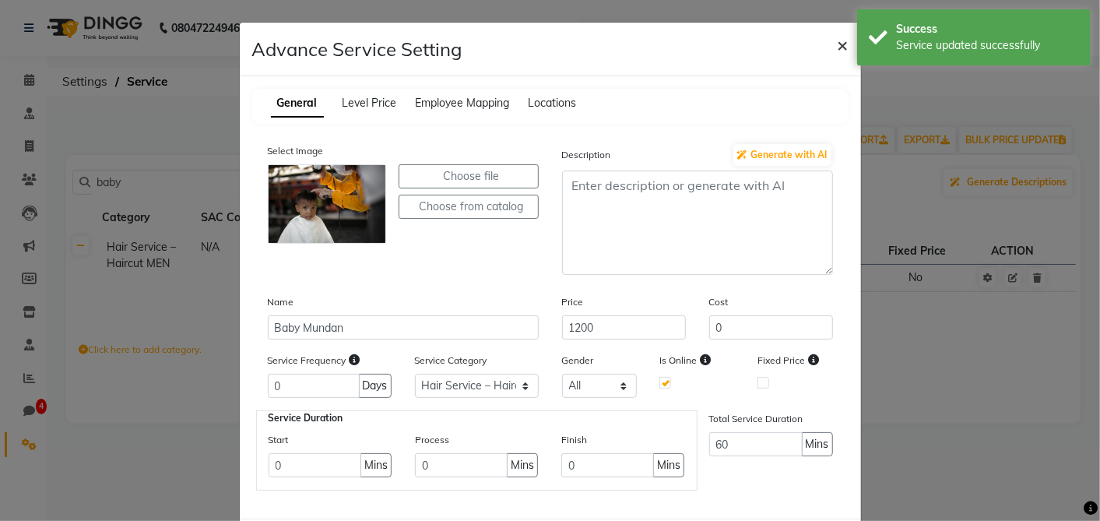
click at [837, 46] on span "×" at bounding box center [842, 44] width 11 height 23
